Goal: Task Accomplishment & Management: Manage account settings

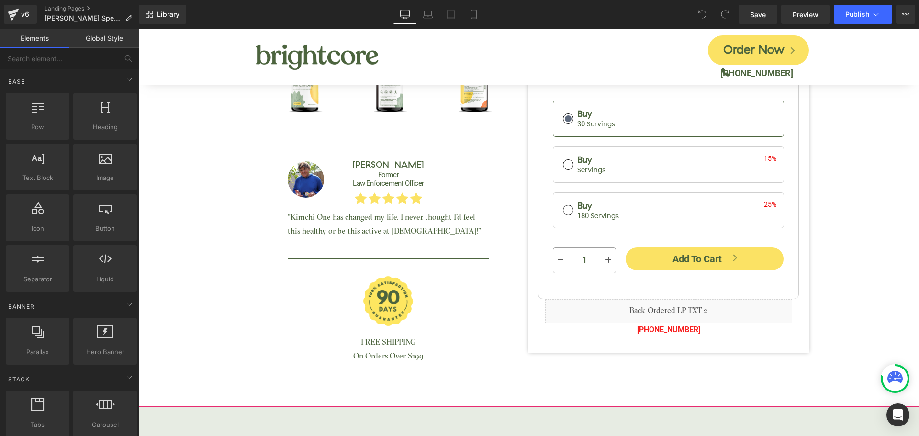
scroll to position [431, 0]
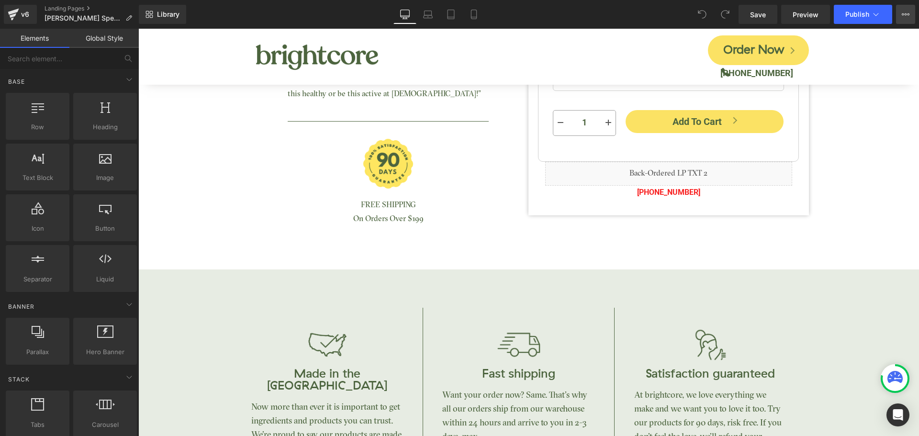
click at [906, 13] on icon at bounding box center [906, 14] width 2 height 2
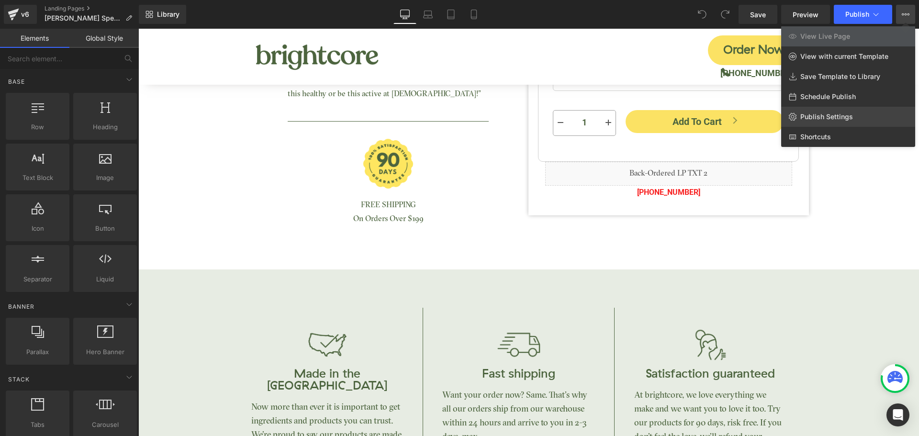
click at [830, 119] on span "Publish Settings" at bounding box center [827, 117] width 53 height 9
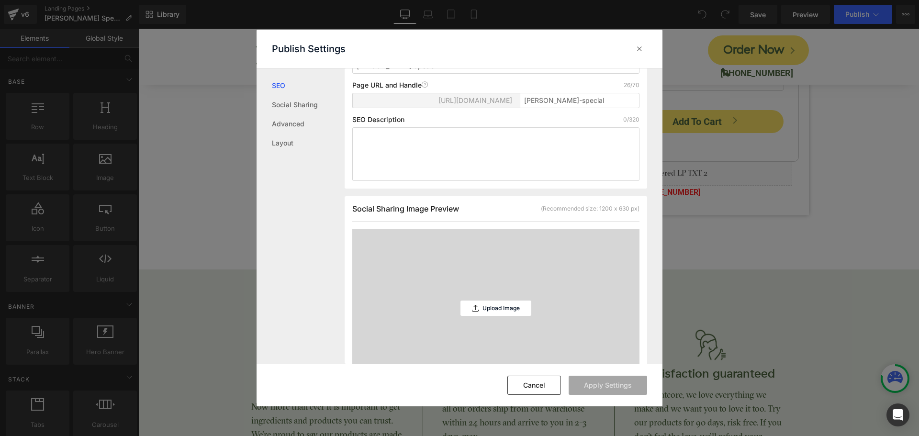
scroll to position [0, 0]
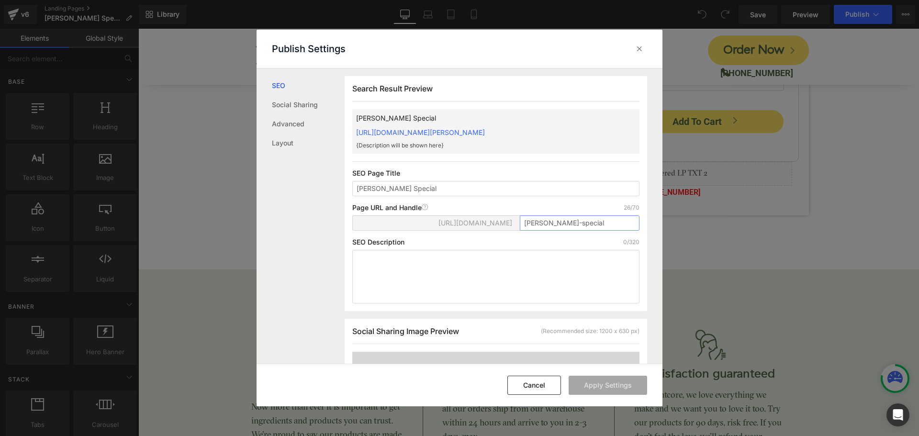
click at [531, 225] on input "[PERSON_NAME]-special" at bounding box center [580, 222] width 120 height 15
type input "joy"
click at [602, 384] on button "Apply Settings" at bounding box center [608, 385] width 79 height 19
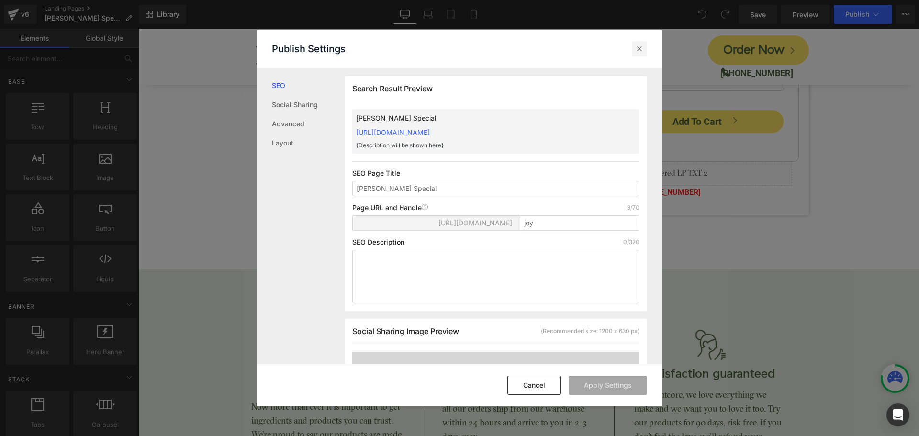
click at [642, 51] on icon at bounding box center [640, 49] width 10 height 10
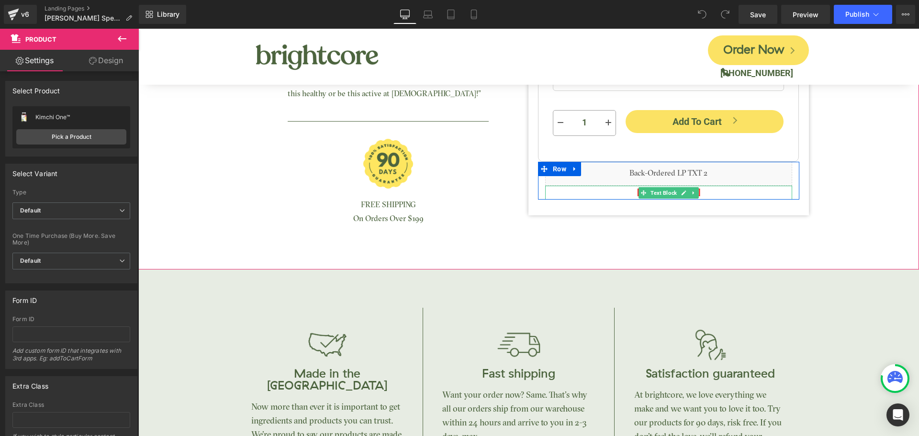
click at [700, 190] on p "[PHONE_NUMBER]" at bounding box center [668, 193] width 247 height 14
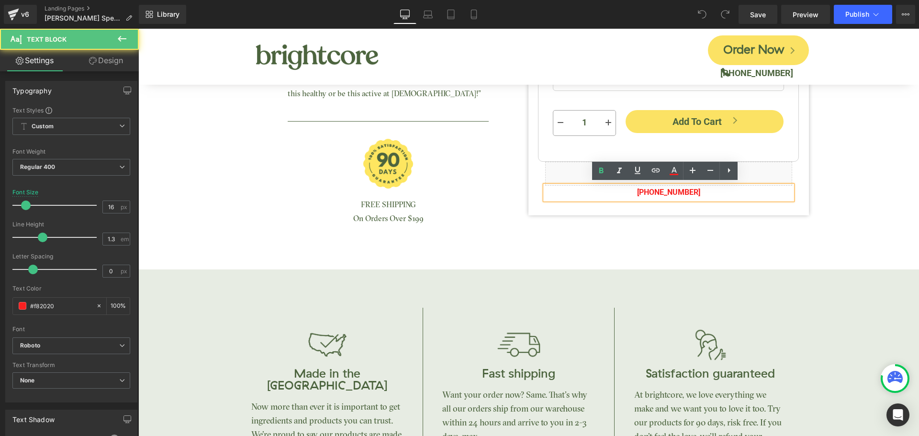
drag, startPoint x: 660, startPoint y: 191, endPoint x: 692, endPoint y: 192, distance: 32.6
click at [692, 192] on span "[PHONE_NUMBER]" at bounding box center [668, 192] width 63 height 9
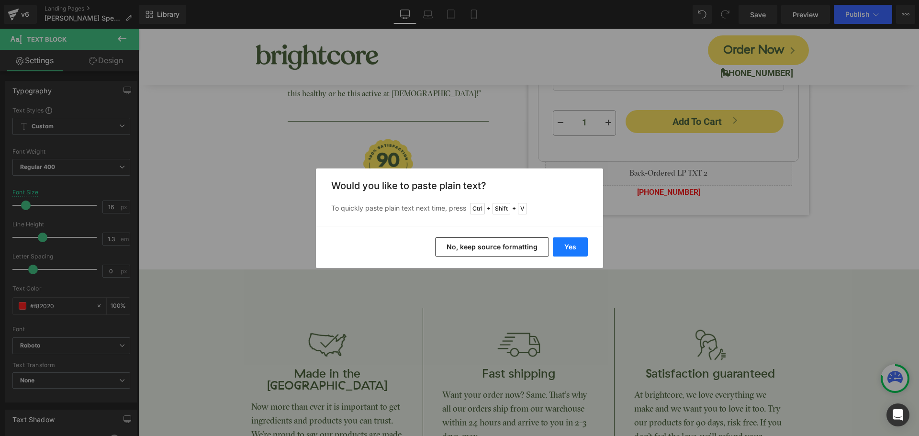
click at [579, 249] on button "Yes" at bounding box center [570, 246] width 35 height 19
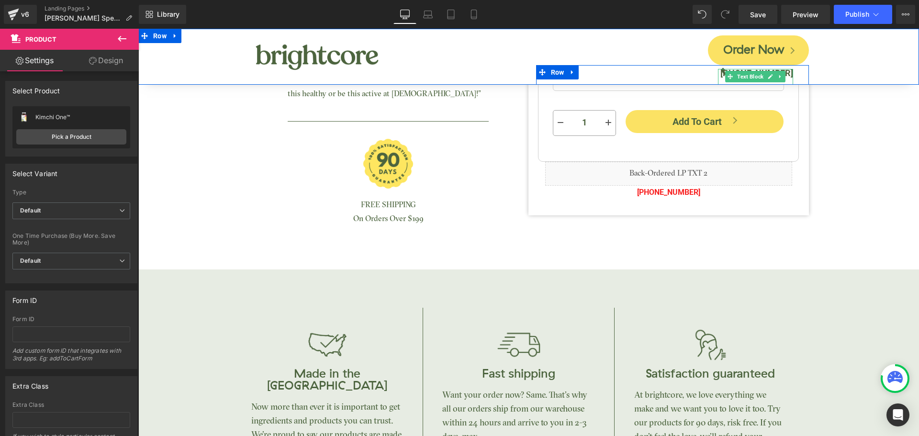
click at [785, 73] on b "[PHONE_NUMBER]" at bounding box center [757, 73] width 73 height 10
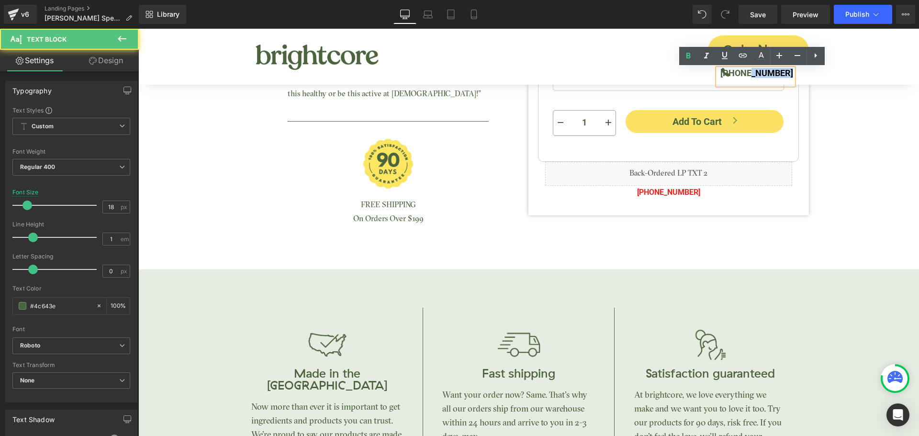
drag, startPoint x: 751, startPoint y: 74, endPoint x: 789, endPoint y: 71, distance: 37.9
click at [789, 71] on b "[PHONE_NUMBER]" at bounding box center [757, 73] width 73 height 10
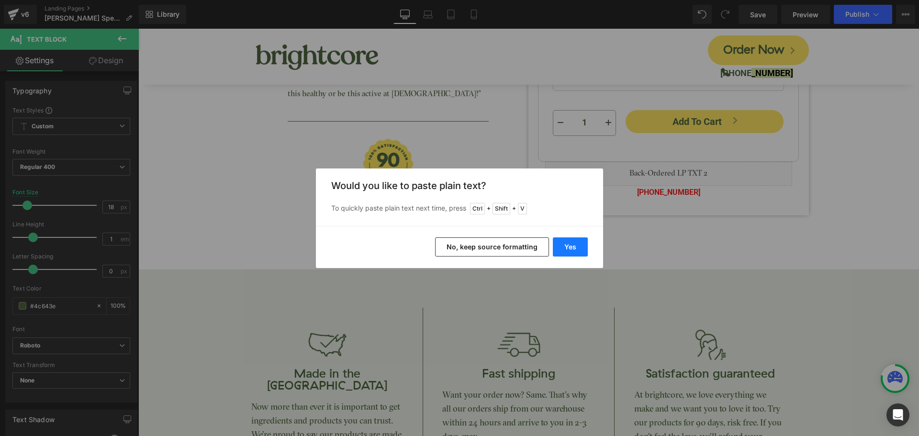
click at [579, 254] on button "Yes" at bounding box center [570, 246] width 35 height 19
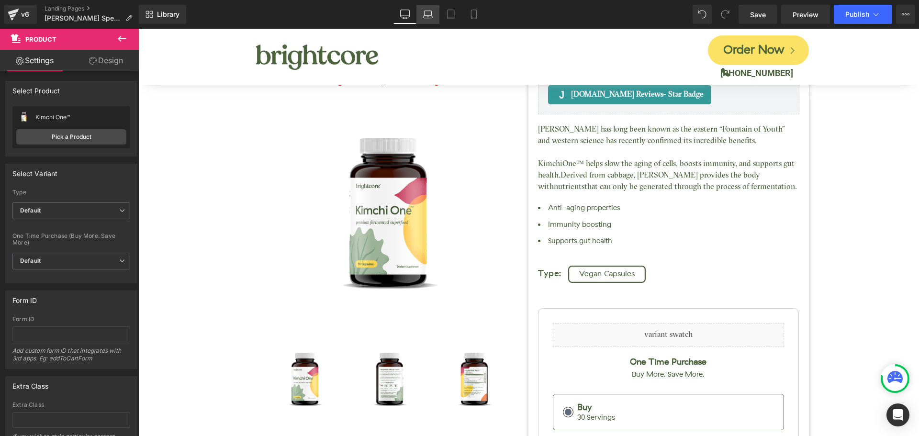
click at [424, 18] on icon at bounding box center [428, 15] width 10 height 10
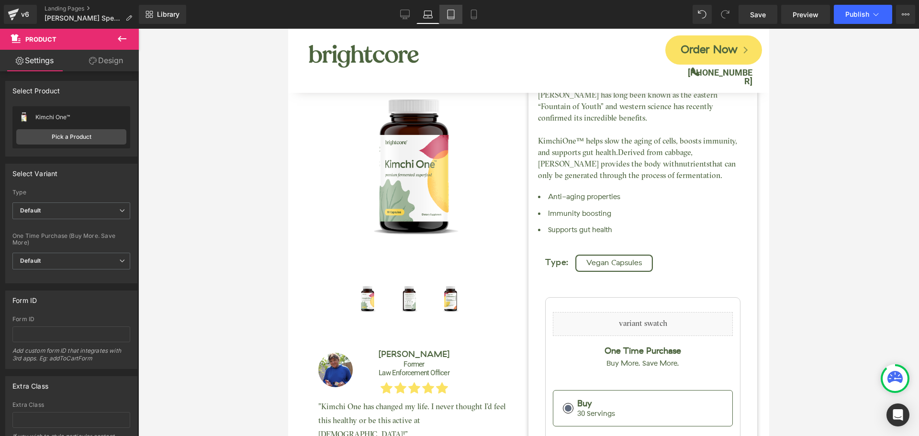
click at [457, 14] on link "Tablet" at bounding box center [451, 14] width 23 height 19
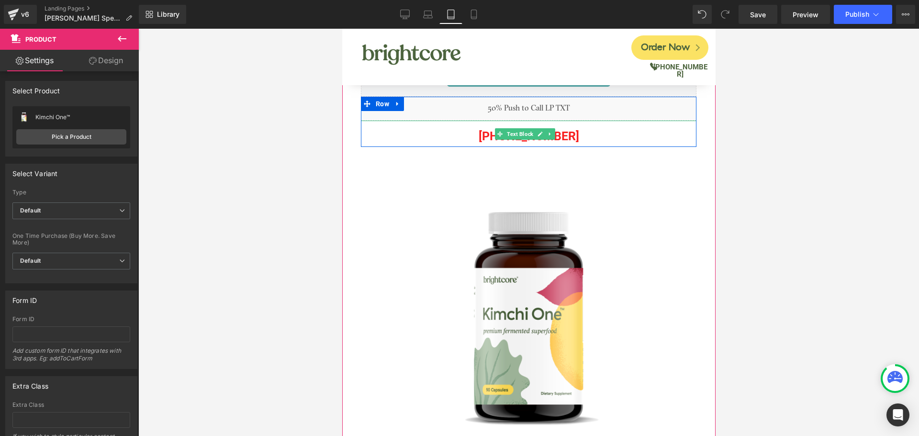
click at [563, 138] on p "[PHONE_NUMBER]" at bounding box center [529, 136] width 336 height 22
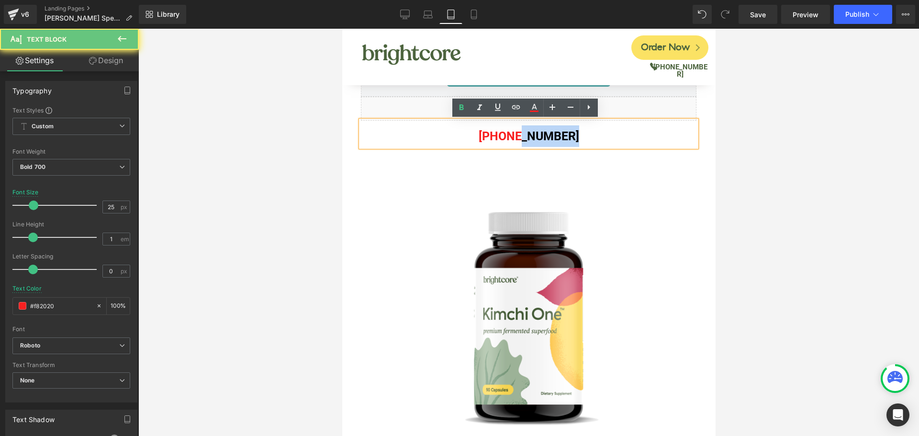
drag, startPoint x: 515, startPoint y: 133, endPoint x: 572, endPoint y: 136, distance: 57.1
click at [572, 136] on p "[PHONE_NUMBER]" at bounding box center [529, 136] width 336 height 22
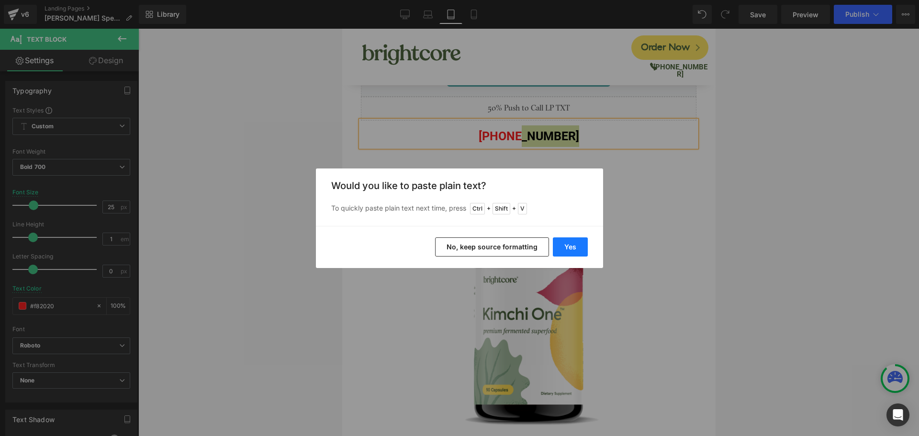
click at [569, 246] on button "Yes" at bounding box center [570, 246] width 35 height 19
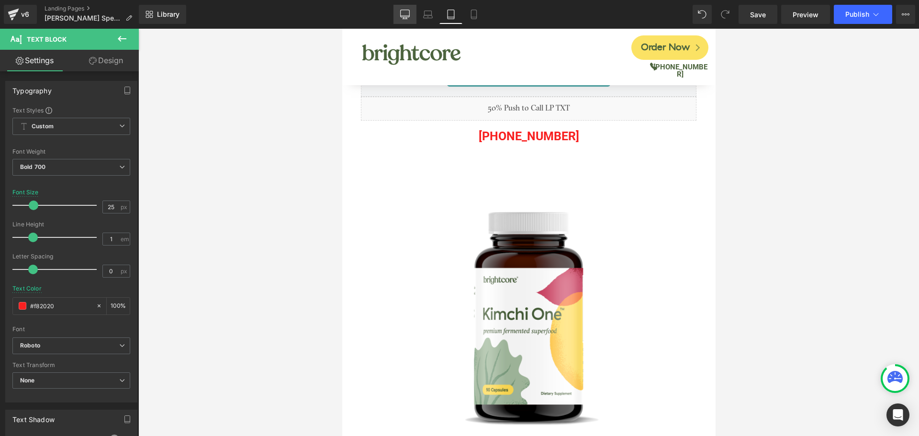
click at [408, 14] on icon at bounding box center [405, 15] width 10 height 10
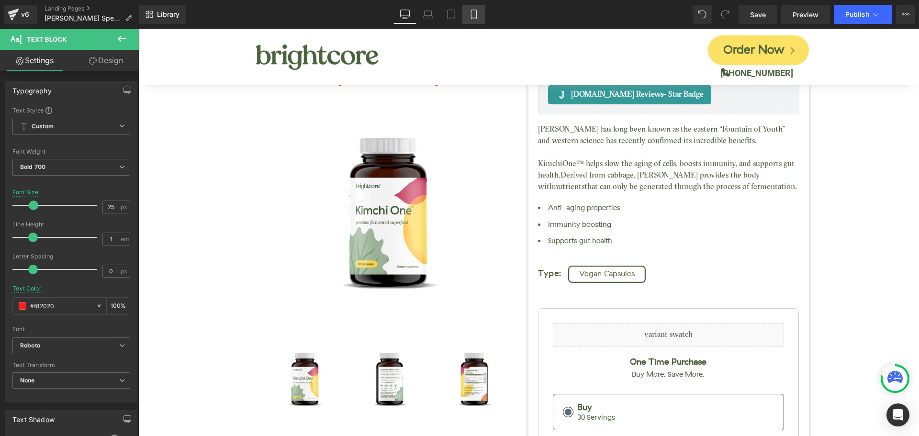
click at [475, 11] on icon at bounding box center [474, 15] width 10 height 10
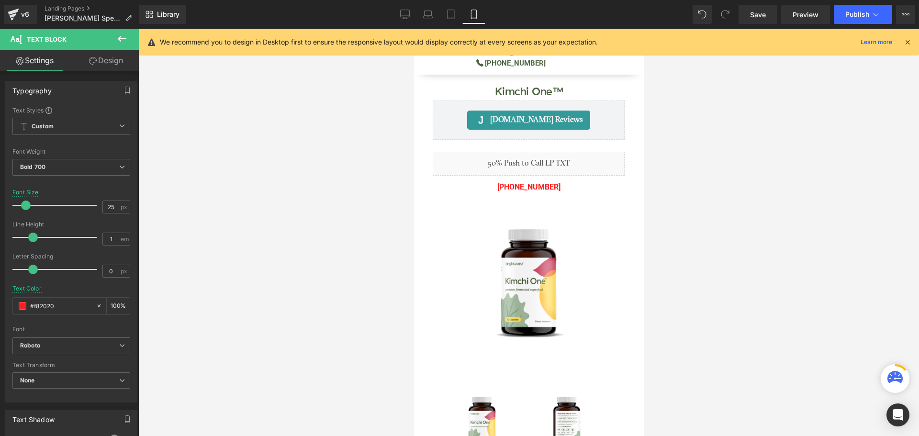
scroll to position [112, 0]
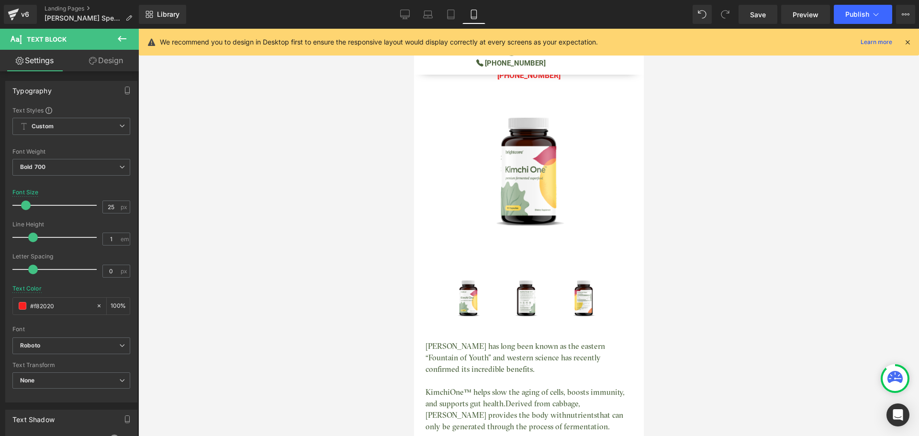
click at [907, 42] on icon at bounding box center [908, 42] width 9 height 9
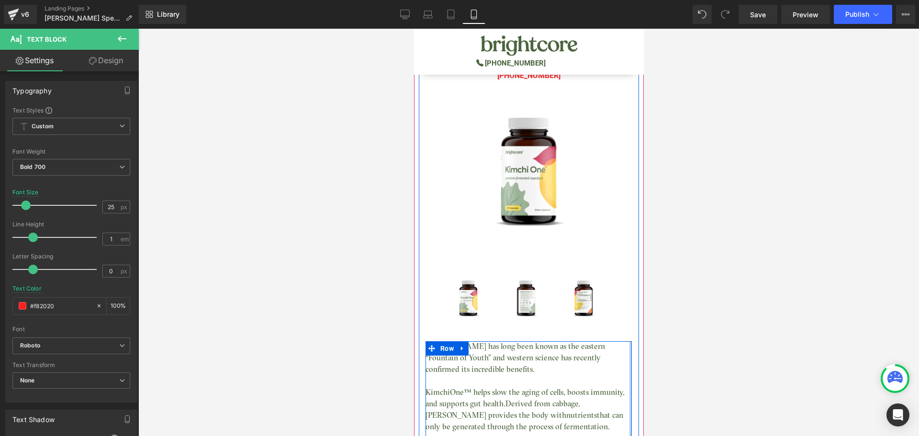
scroll to position [0, 0]
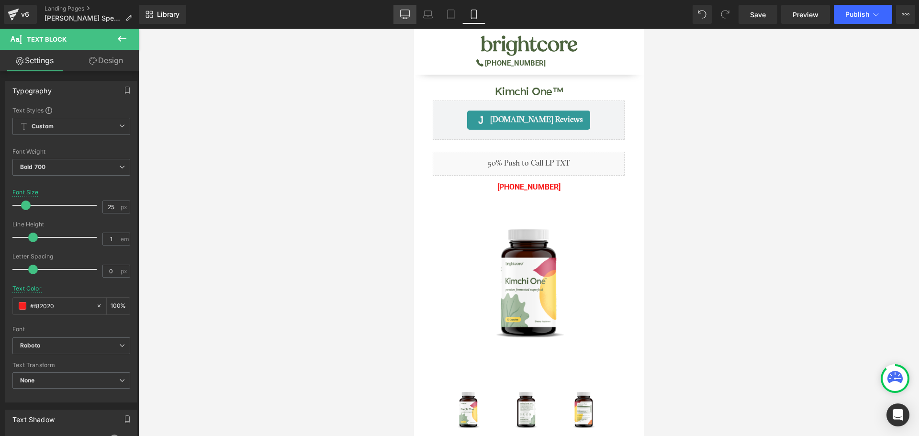
click at [408, 7] on link "Desktop" at bounding box center [405, 14] width 23 height 19
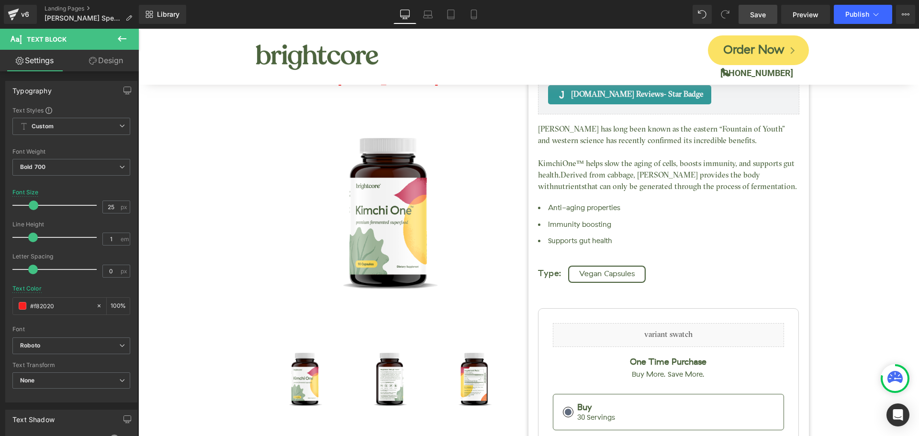
click at [763, 15] on span "Save" at bounding box center [758, 15] width 16 height 10
click at [769, 21] on link "Save" at bounding box center [758, 14] width 39 height 19
click at [855, 15] on span "Publish" at bounding box center [858, 15] width 24 height 8
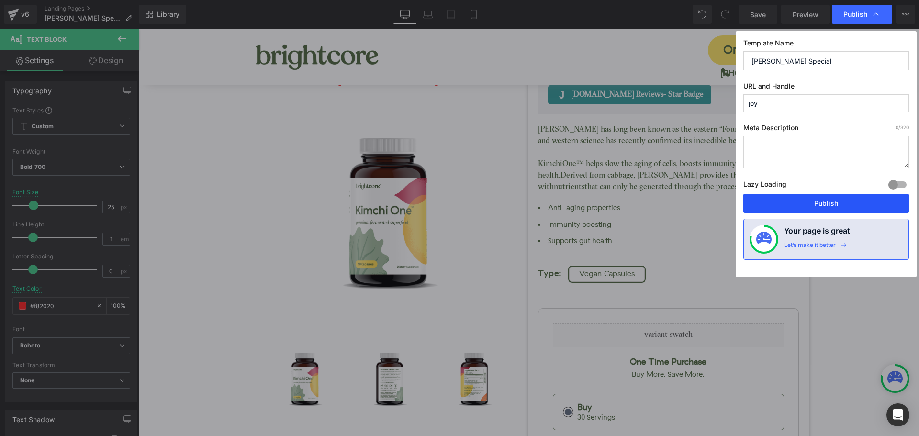
click at [842, 202] on button "Publish" at bounding box center [827, 203] width 166 height 19
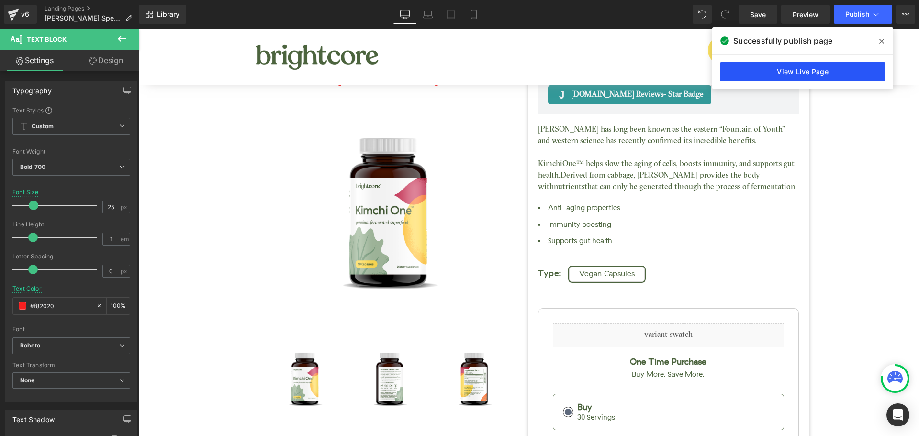
click at [797, 70] on link "View Live Page" at bounding box center [803, 71] width 166 height 19
